Goal: Information Seeking & Learning: Understand process/instructions

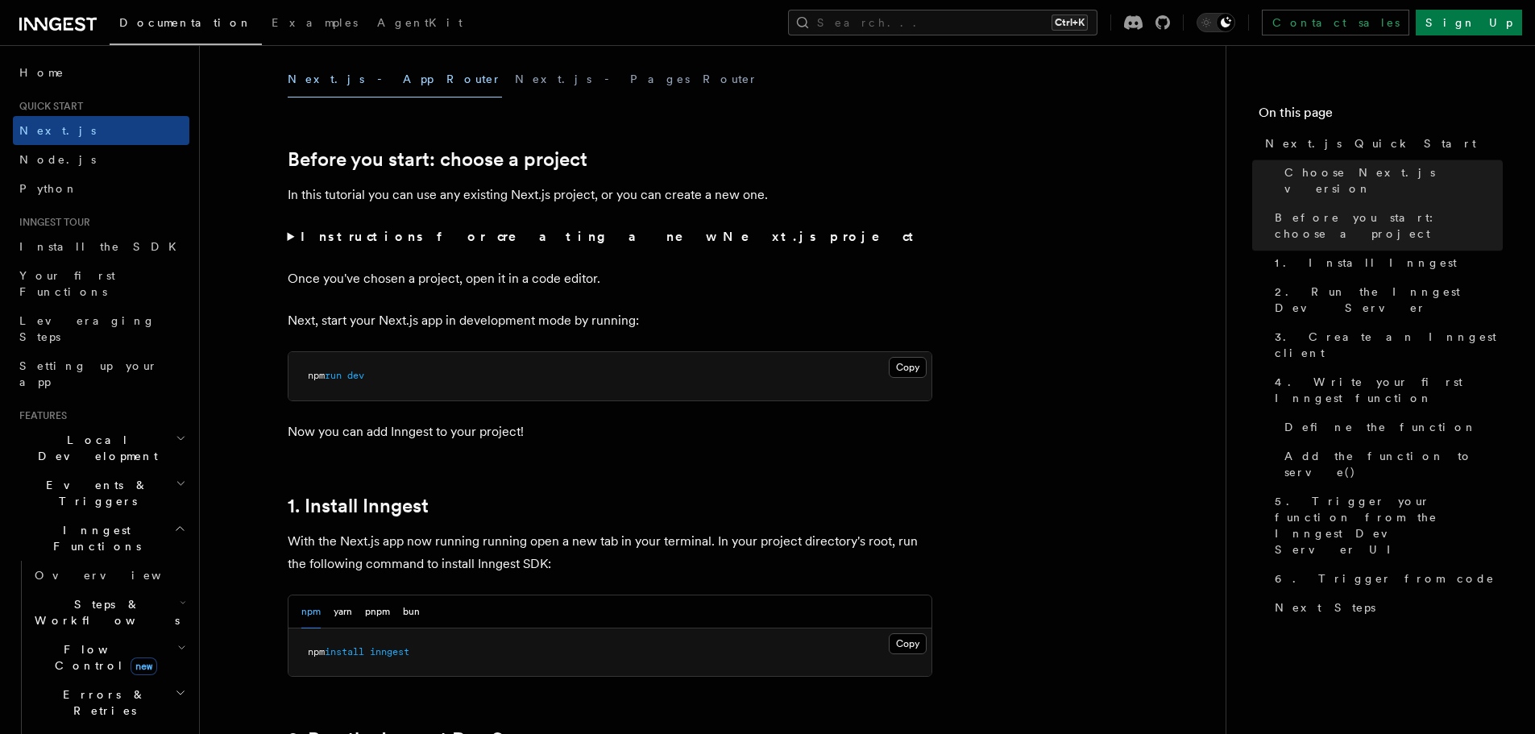
scroll to position [725, 0]
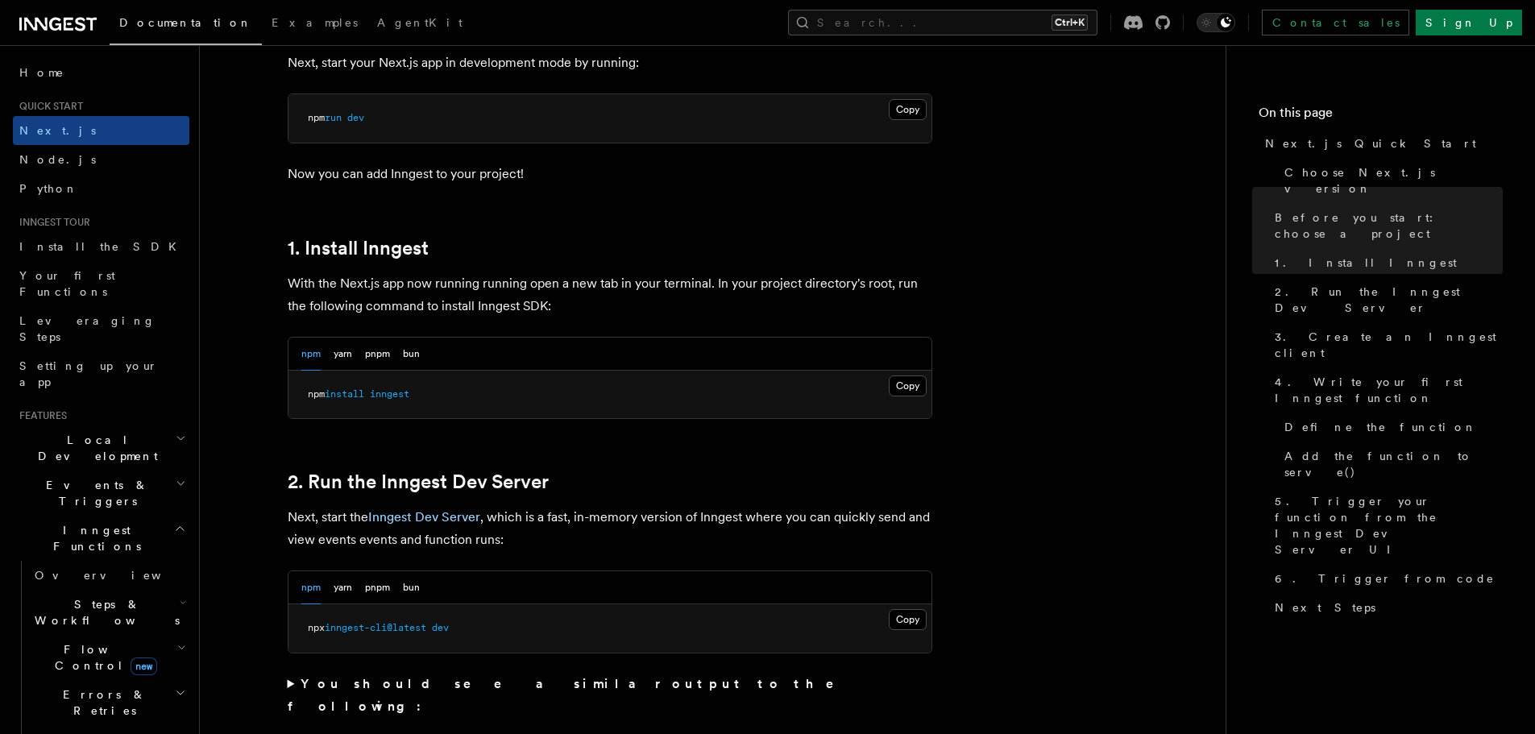
drag, startPoint x: 989, startPoint y: 459, endPoint x: 849, endPoint y: 650, distance: 236.9
click at [904, 384] on button "Copy Copied" at bounding box center [908, 385] width 38 height 21
drag, startPoint x: 467, startPoint y: 628, endPoint x: 330, endPoint y: 628, distance: 137.0
click at [330, 628] on pre "npx inngest-cli@latest dev" at bounding box center [609, 628] width 643 height 48
copy span "inngest-cli@latest dev"
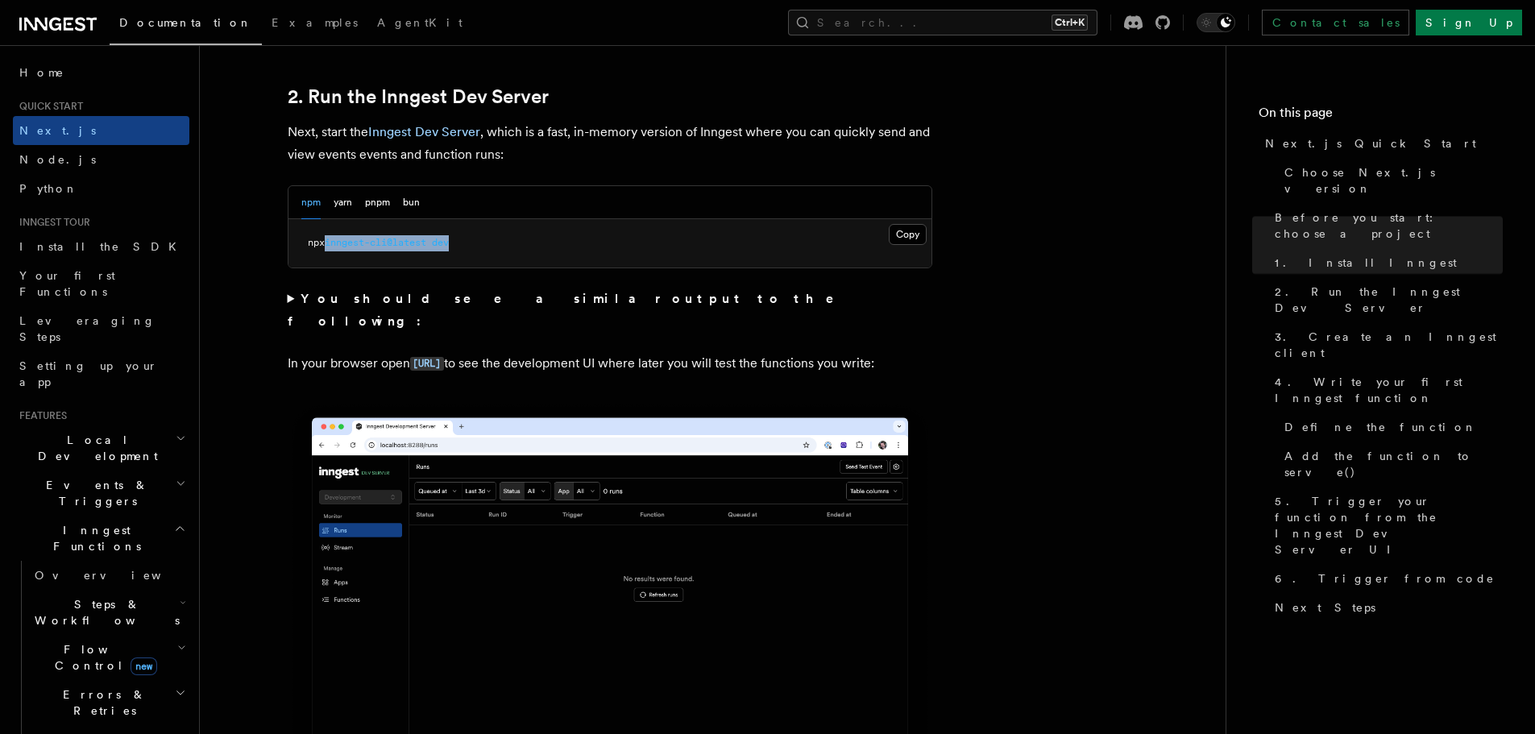
scroll to position [1209, 0]
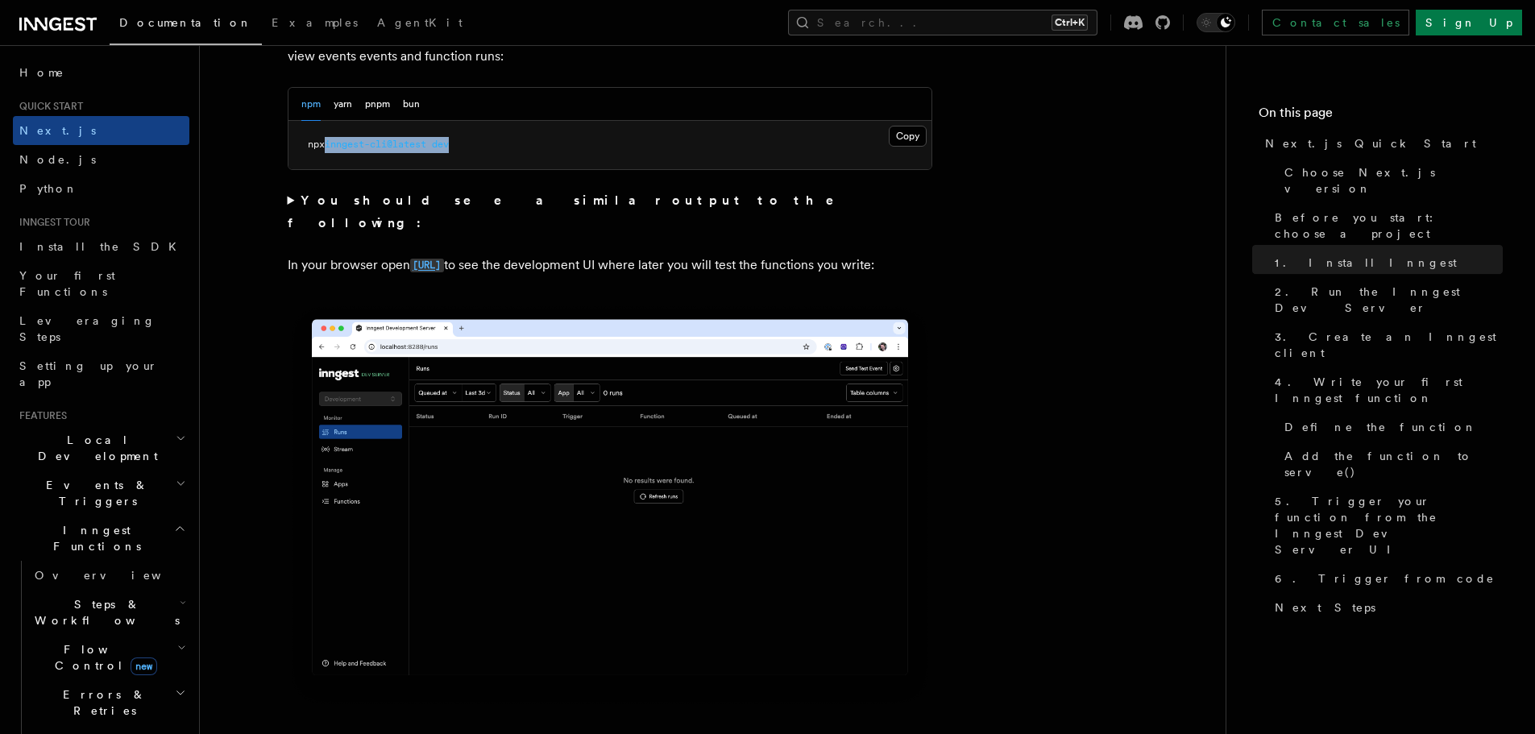
click at [444, 259] on code "[URL]" at bounding box center [427, 266] width 34 height 14
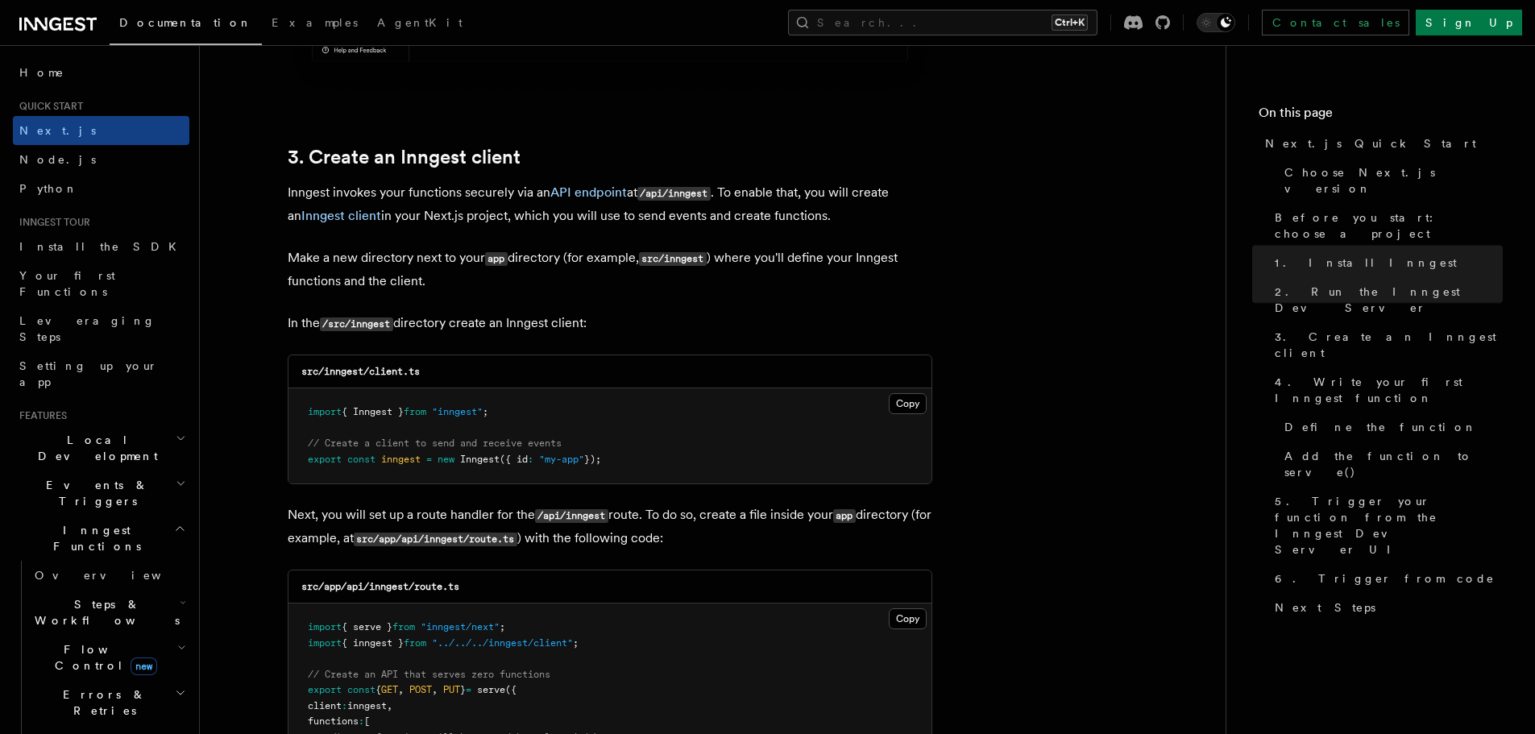
scroll to position [1934, 0]
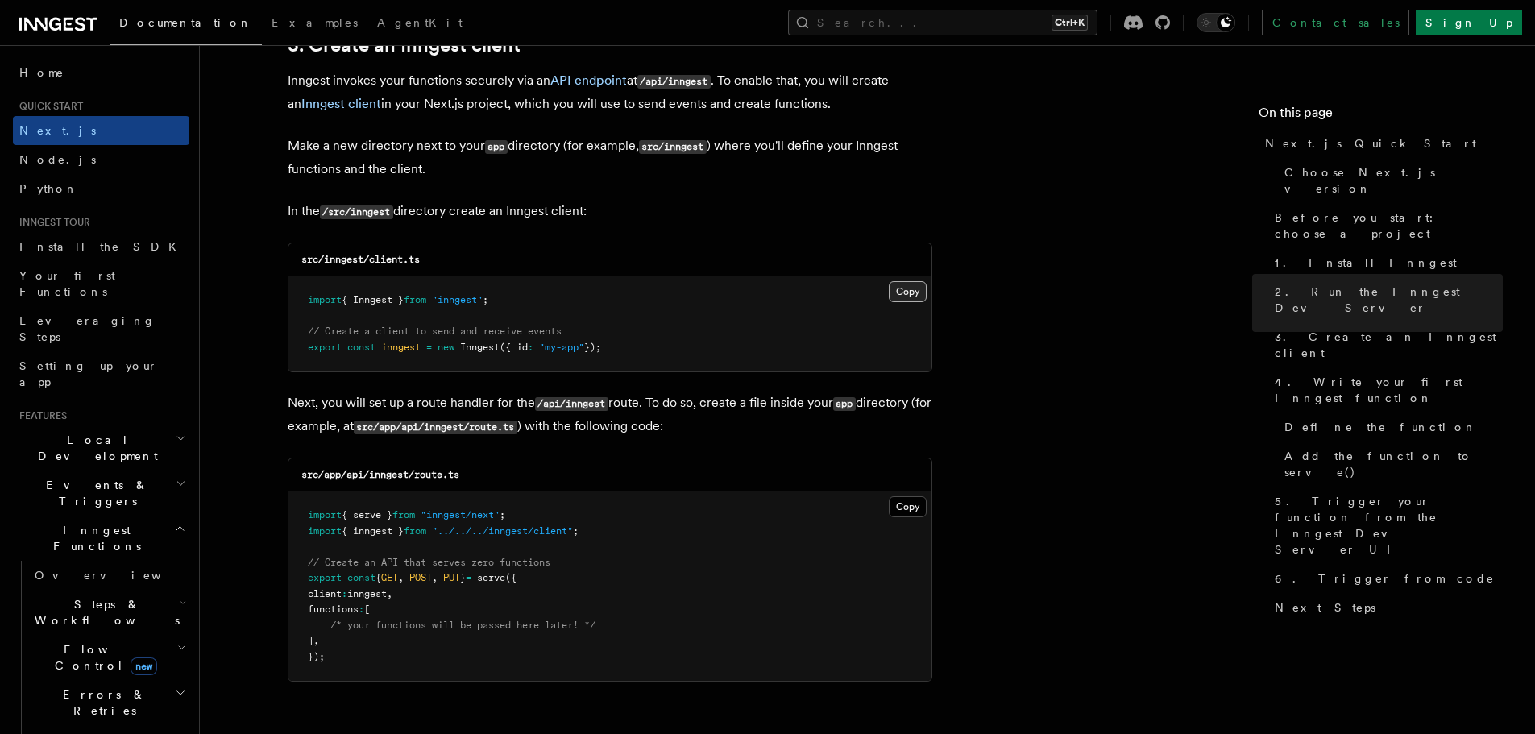
click at [910, 297] on button "Copy Copied" at bounding box center [908, 291] width 38 height 21
click at [519, 248] on div "src/inngest/client.ts" at bounding box center [609, 259] width 643 height 33
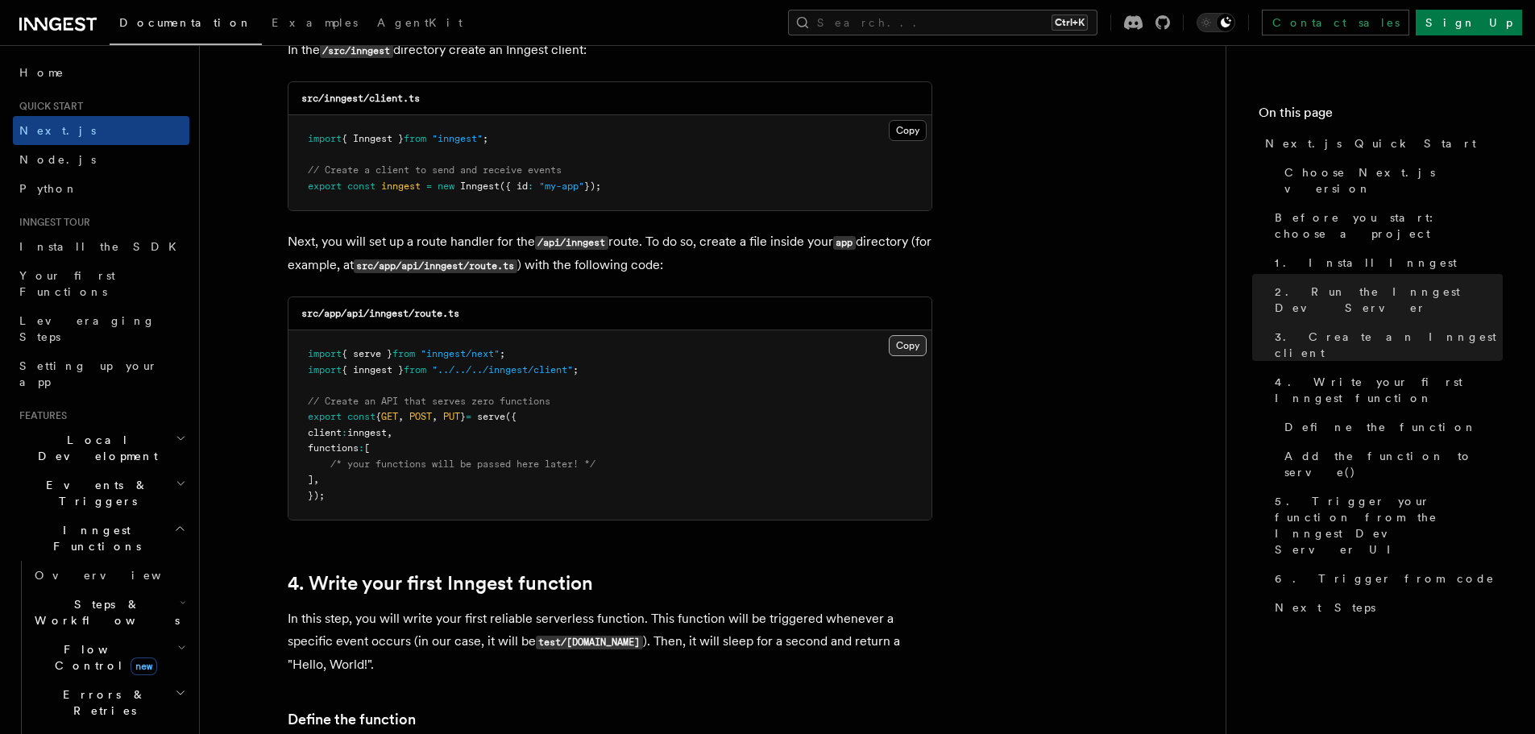
click at [907, 350] on button "Copy Copied" at bounding box center [908, 345] width 38 height 21
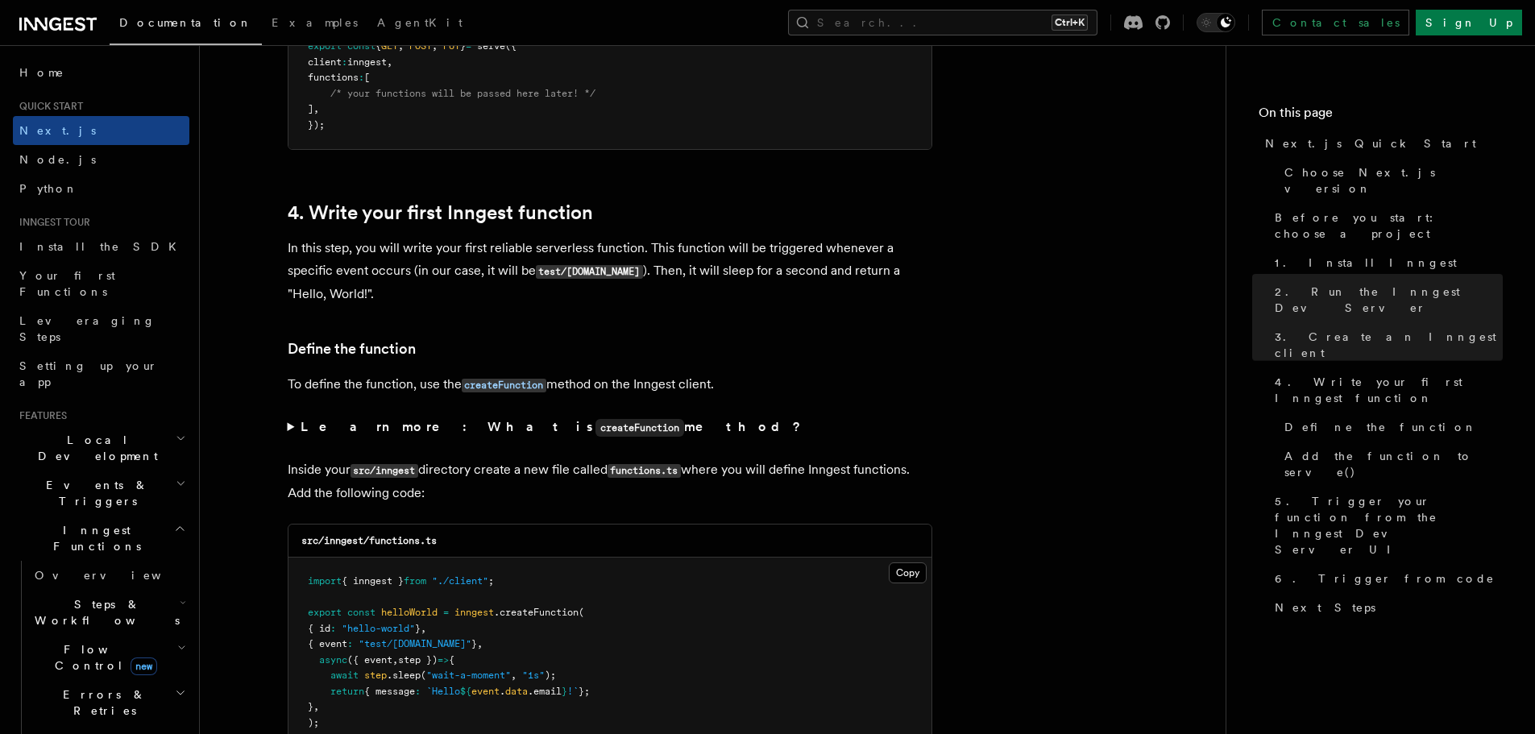
scroll to position [2498, 0]
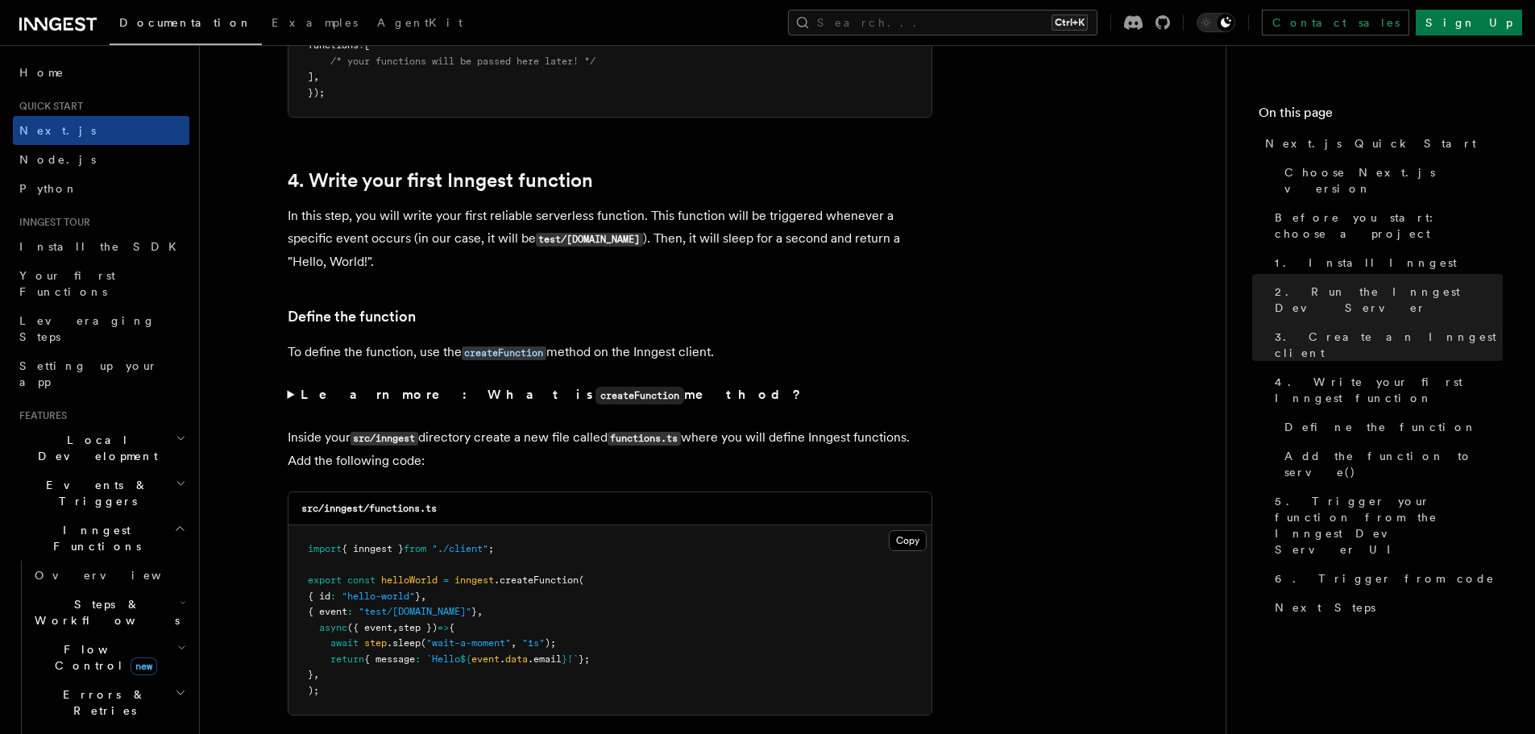
click at [288, 399] on summary "Learn more: What is createFunction method?" at bounding box center [610, 395] width 645 height 23
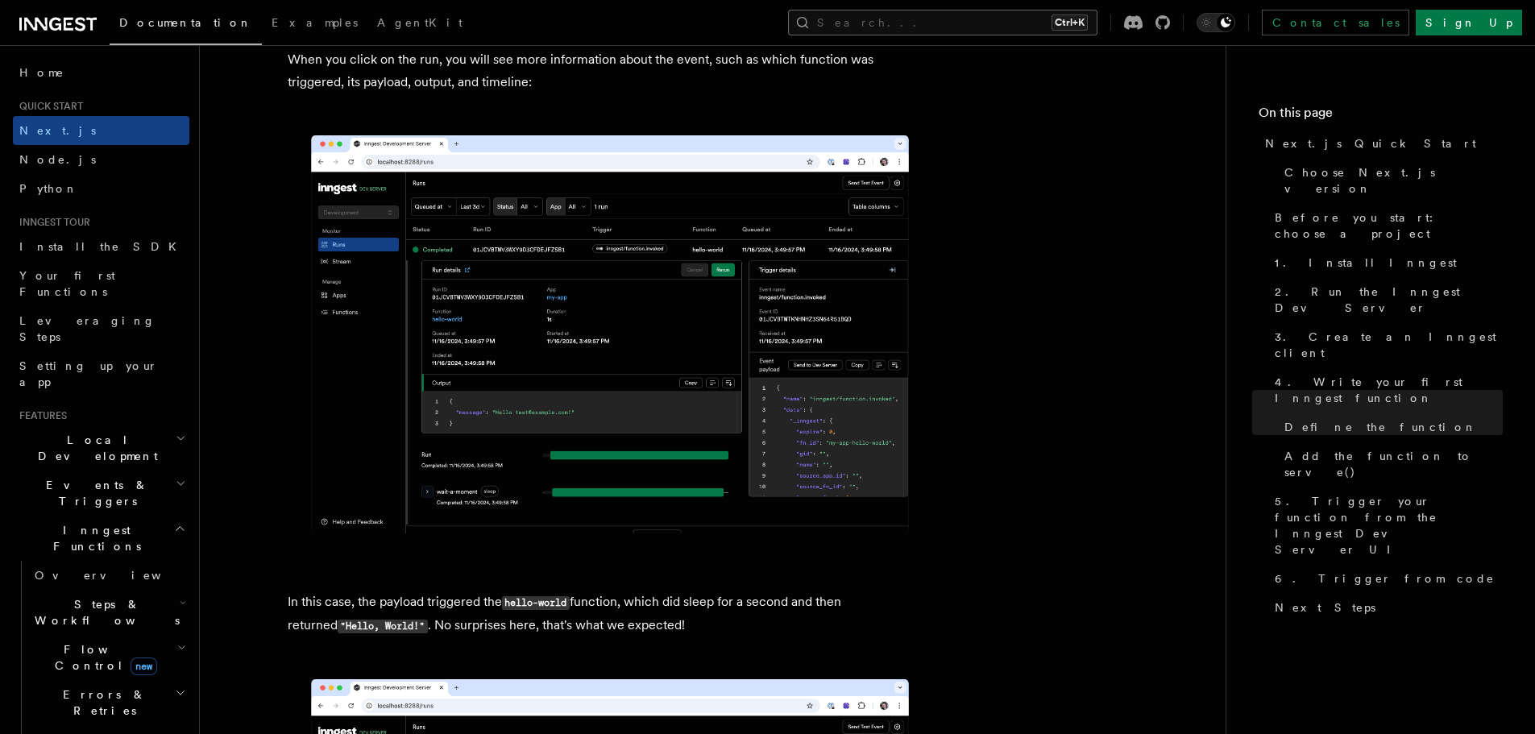
scroll to position [6043, 0]
